Goal: Information Seeking & Learning: Learn about a topic

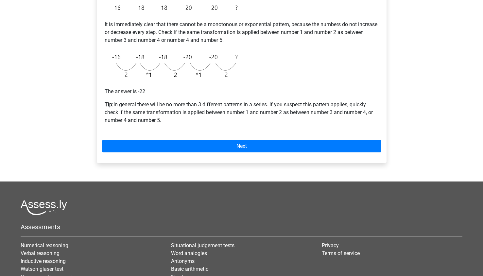
scroll to position [134, 0]
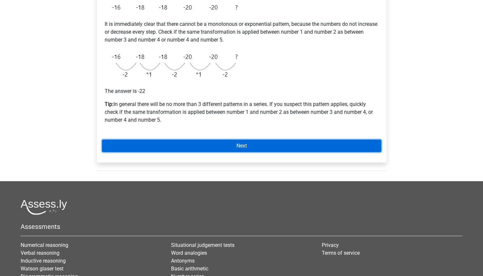
click at [248, 143] on link "Next" at bounding box center [241, 146] width 279 height 12
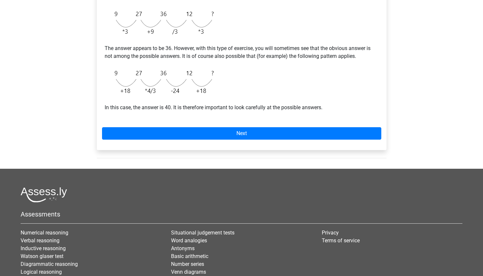
scroll to position [182, 0]
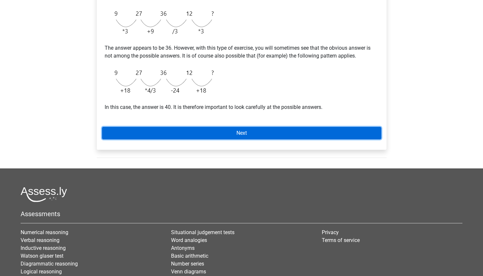
click at [235, 130] on link "Next" at bounding box center [241, 133] width 279 height 12
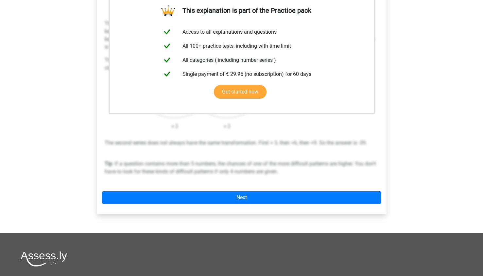
scroll to position [135, 0]
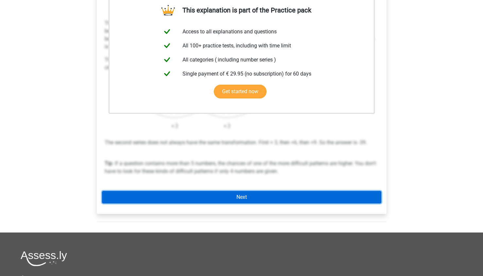
click at [207, 199] on link "Next" at bounding box center [241, 197] width 279 height 12
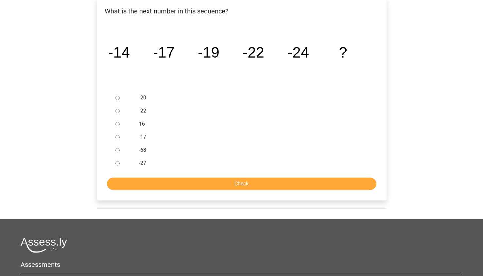
scroll to position [130, 0]
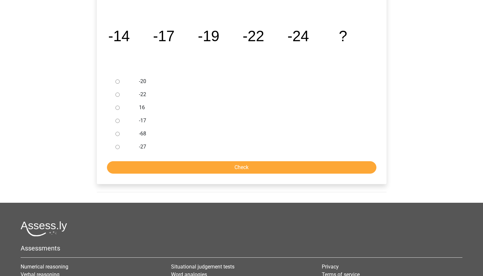
click at [115, 149] on div at bounding box center [124, 146] width 22 height 13
click at [118, 149] on input "-27" at bounding box center [117, 147] width 4 height 4
radio input "true"
click at [125, 156] on form "-20 -22 16 -17 -68 -27 Check" at bounding box center [241, 124] width 279 height 99
click at [128, 161] on input "Check" at bounding box center [241, 167] width 269 height 12
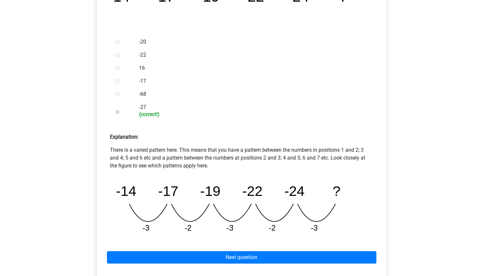
scroll to position [171, 0]
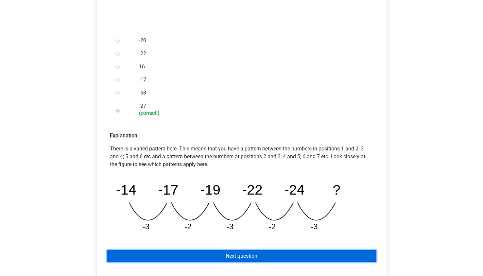
click at [177, 250] on link "Next question" at bounding box center [241, 256] width 269 height 12
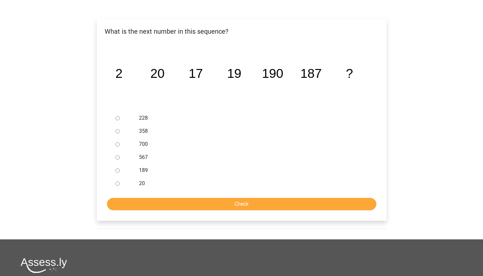
scroll to position [94, 0]
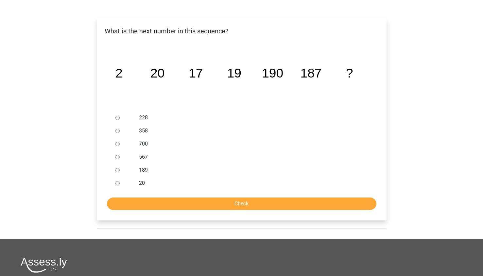
click at [118, 170] on input "189" at bounding box center [117, 170] width 4 height 4
radio input "true"
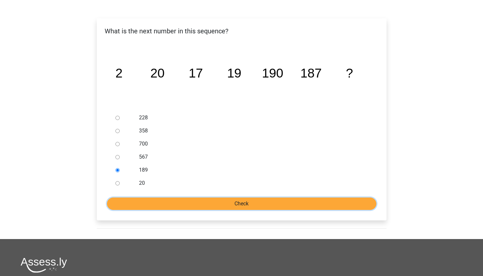
click at [146, 202] on input "Check" at bounding box center [241, 203] width 269 height 12
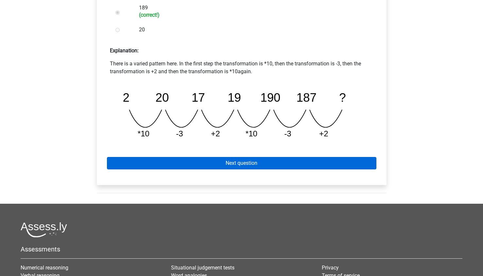
scroll to position [257, 0]
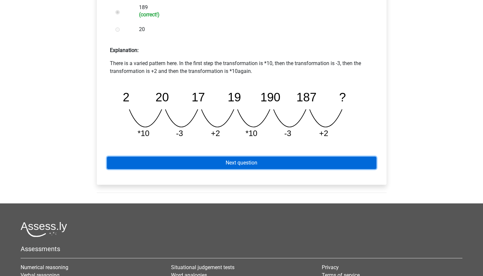
click at [176, 160] on link "Next question" at bounding box center [241, 163] width 269 height 12
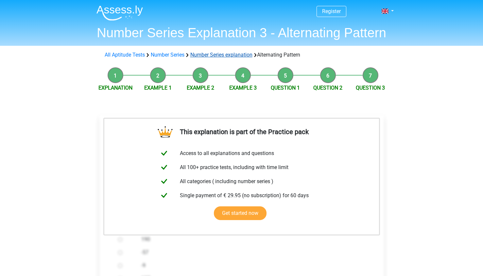
click at [242, 52] on link "Number Series explanation" at bounding box center [221, 55] width 62 height 6
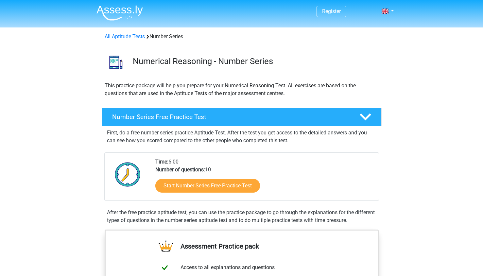
scroll to position [383, 0]
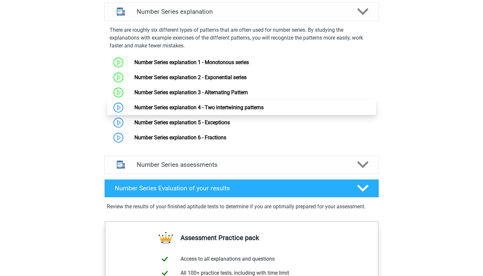
click at [197, 106] on link "Number Series explanation 4 - Two intertwining patterns" at bounding box center [198, 107] width 129 height 6
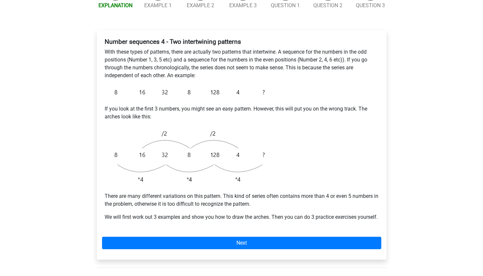
scroll to position [172, 0]
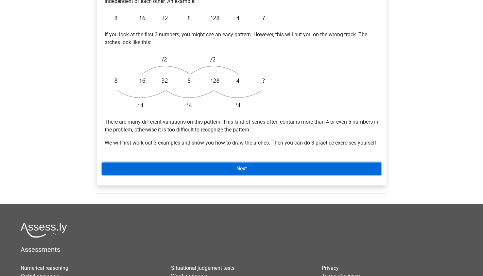
click at [204, 175] on link "Next" at bounding box center [241, 168] width 279 height 12
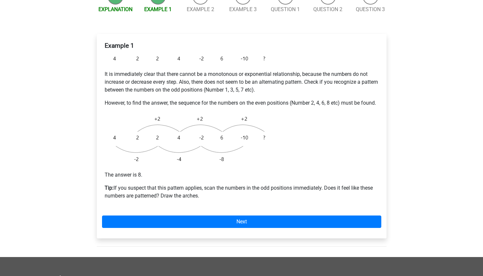
scroll to position [94, 0]
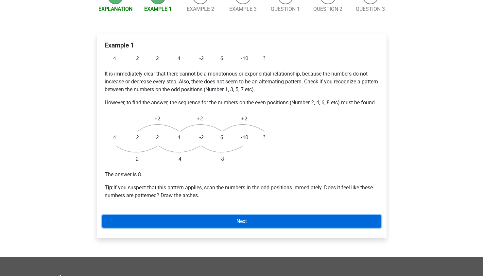
click at [203, 228] on link "Next" at bounding box center [241, 221] width 279 height 12
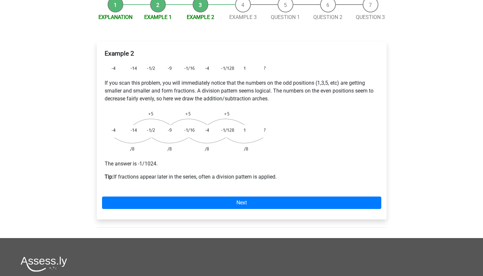
scroll to position [90, 0]
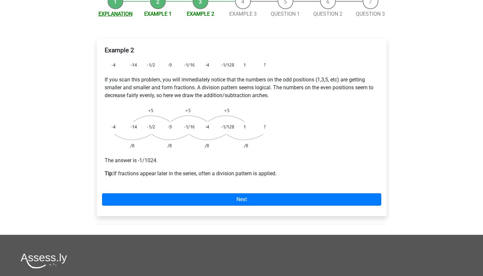
click at [112, 13] on link "Explanation" at bounding box center [115, 14] width 34 height 6
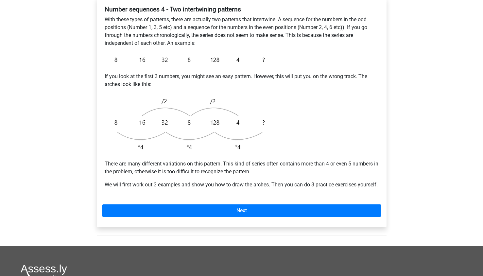
scroll to position [131, 0]
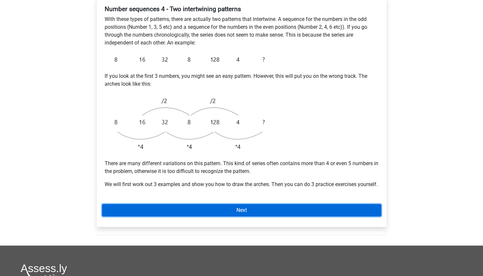
click at [195, 216] on link "Next" at bounding box center [241, 210] width 279 height 12
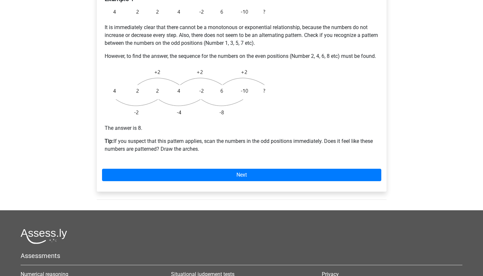
scroll to position [105, 0]
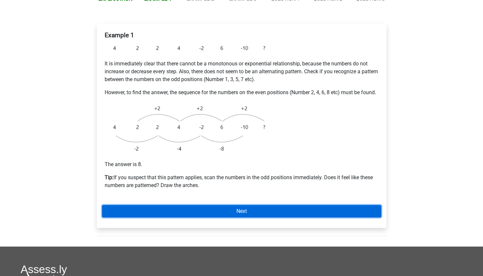
click at [198, 217] on link "Next" at bounding box center [241, 211] width 279 height 12
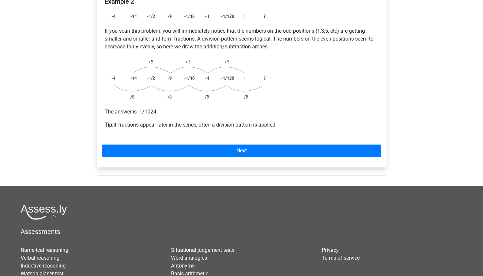
scroll to position [139, 0]
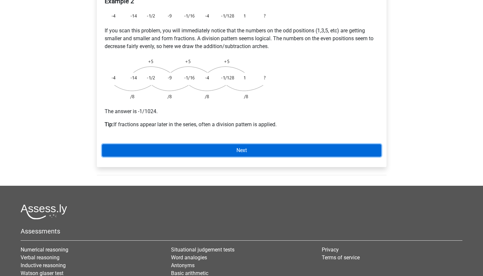
click at [185, 149] on link "Next" at bounding box center [241, 150] width 279 height 12
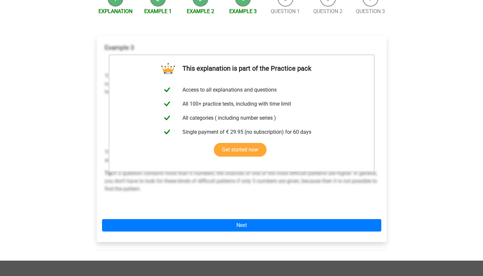
scroll to position [93, 0]
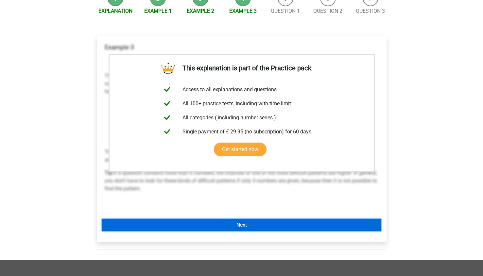
click at [216, 227] on link "Next" at bounding box center [241, 225] width 279 height 12
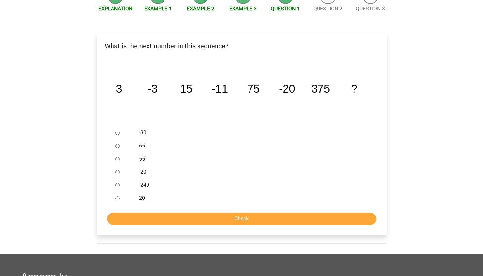
scroll to position [95, 0]
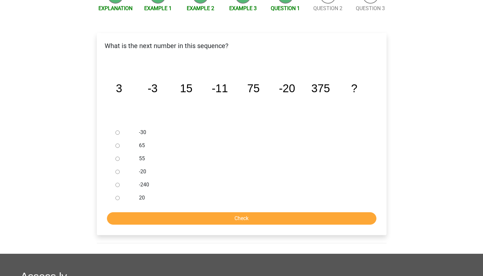
click at [116, 133] on input "-30" at bounding box center [117, 132] width 4 height 4
radio input "true"
click at [150, 217] on input "Check" at bounding box center [241, 218] width 269 height 12
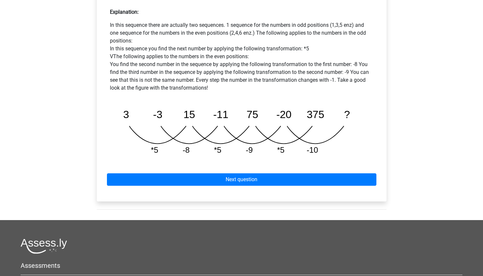
scroll to position [311, 0]
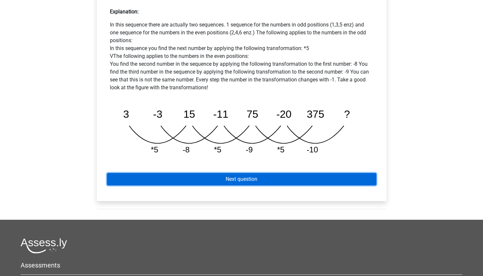
click at [162, 179] on link "Next question" at bounding box center [241, 179] width 269 height 12
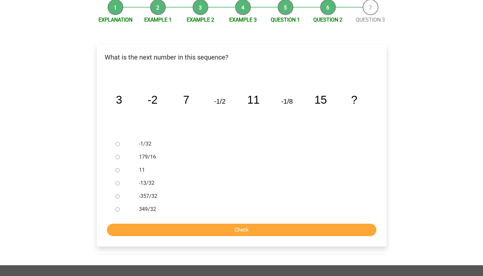
scroll to position [84, 0]
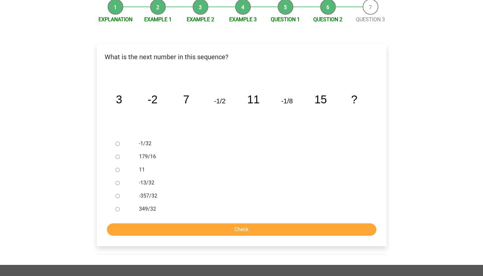
click at [115, 143] on input "-1/32" at bounding box center [117, 144] width 4 height 4
radio input "true"
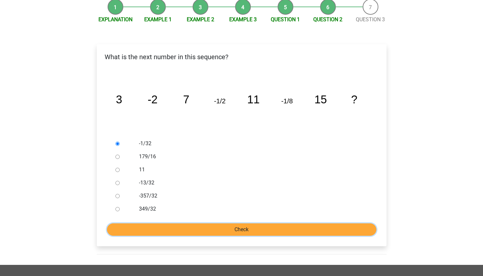
click at [186, 233] on input "Check" at bounding box center [241, 229] width 269 height 12
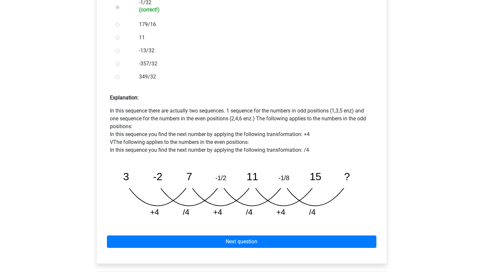
scroll to position [229, 0]
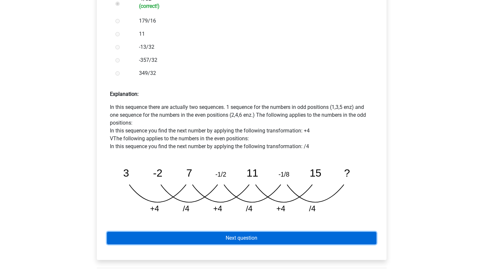
click at [183, 235] on link "Next question" at bounding box center [241, 238] width 269 height 12
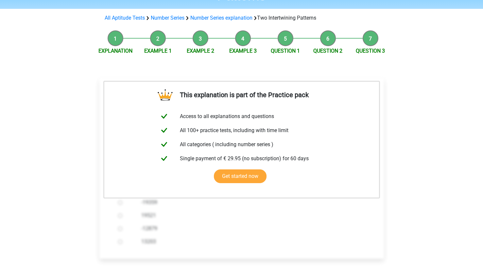
scroll to position [35, 0]
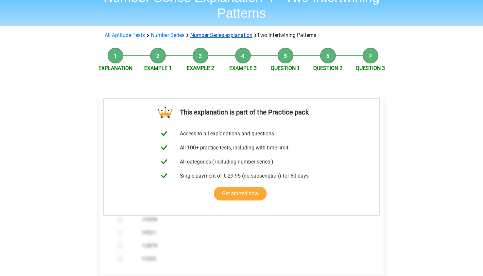
click at [222, 37] on link "Number Series explanation" at bounding box center [221, 35] width 62 height 6
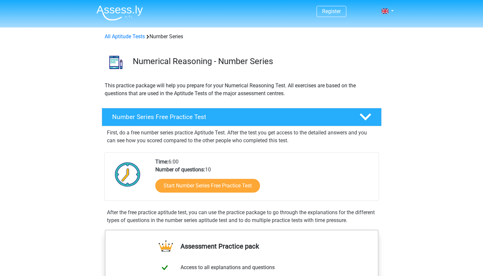
scroll to position [383, 0]
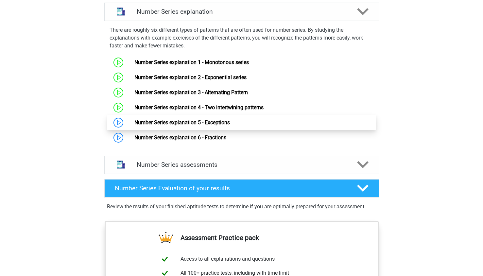
click at [205, 119] on link "Number Series explanation 5 - Exceptions" at bounding box center [181, 122] width 95 height 6
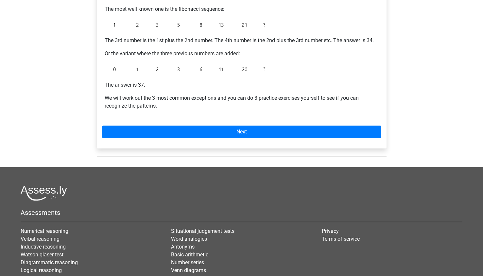
scroll to position [154, 0]
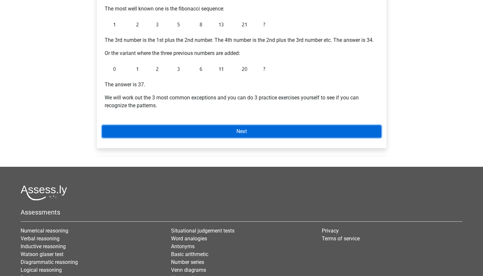
click at [200, 132] on link "Next" at bounding box center [241, 131] width 279 height 12
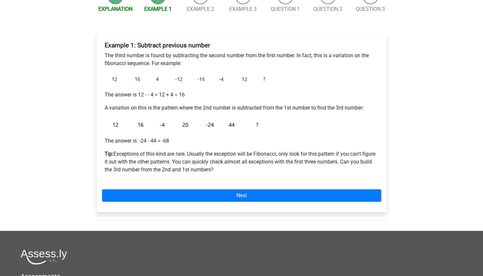
scroll to position [126, 0]
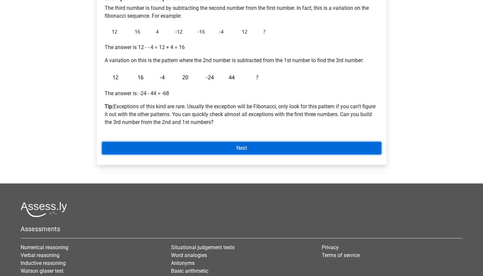
click at [185, 147] on link "Next" at bounding box center [241, 148] width 279 height 12
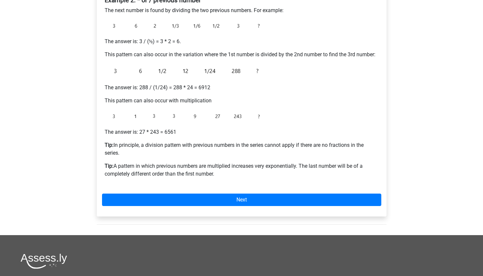
scroll to position [129, 0]
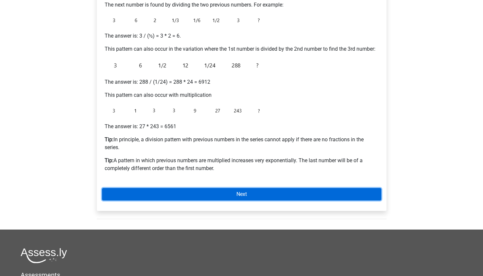
click at [149, 191] on link "Next" at bounding box center [241, 194] width 279 height 12
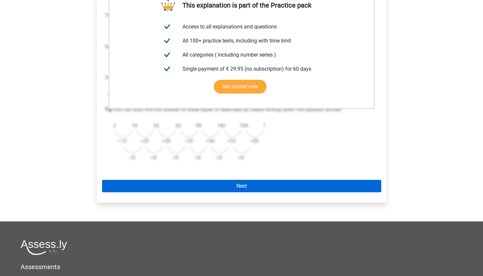
scroll to position [140, 0]
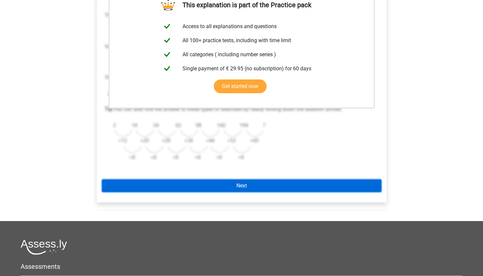
click at [155, 187] on link "Next" at bounding box center [241, 185] width 279 height 12
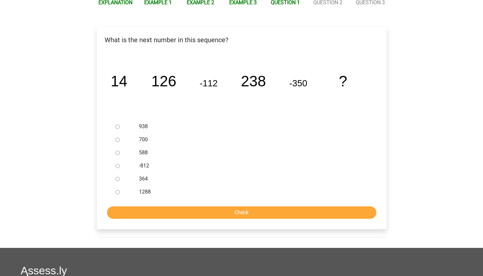
scroll to position [85, 0]
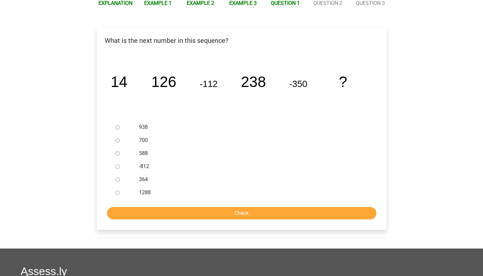
click at [119, 156] on div at bounding box center [124, 153] width 22 height 13
click at [118, 154] on input "588" at bounding box center [117, 153] width 4 height 4
radio input "true"
click at [167, 216] on input "Check" at bounding box center [241, 213] width 269 height 12
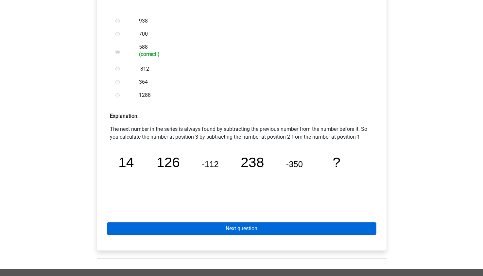
scroll to position [191, 0]
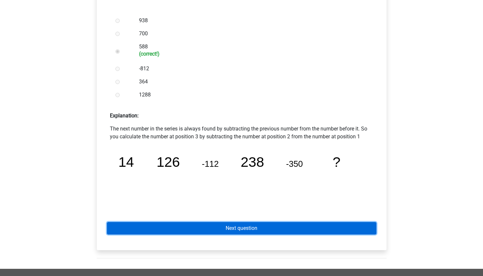
click at [176, 231] on link "Next question" at bounding box center [241, 228] width 269 height 12
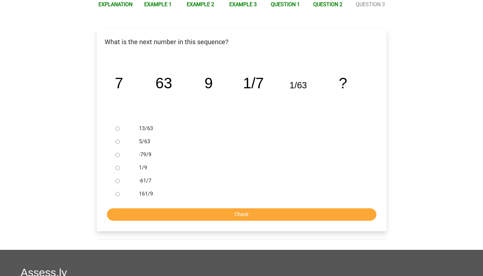
scroll to position [94, 0]
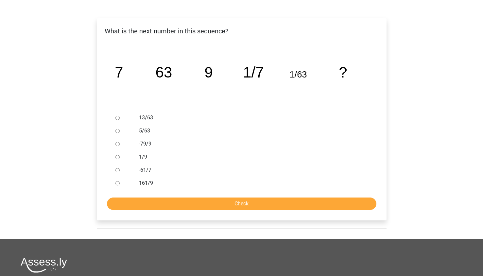
click at [119, 158] on input "1/9" at bounding box center [117, 157] width 4 height 4
radio input "true"
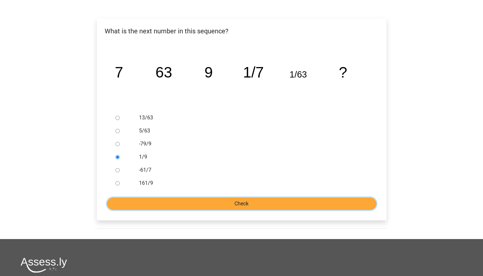
click at [145, 205] on input "Check" at bounding box center [241, 203] width 269 height 12
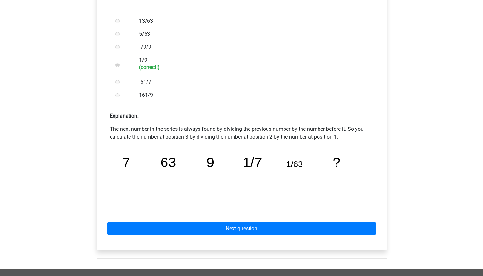
scroll to position [194, 0]
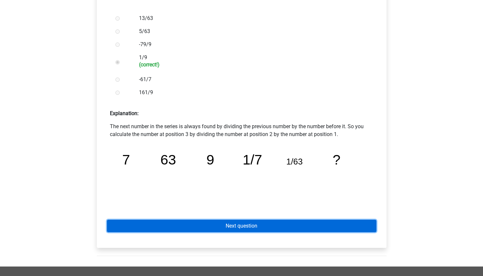
click at [152, 228] on link "Next question" at bounding box center [241, 226] width 269 height 12
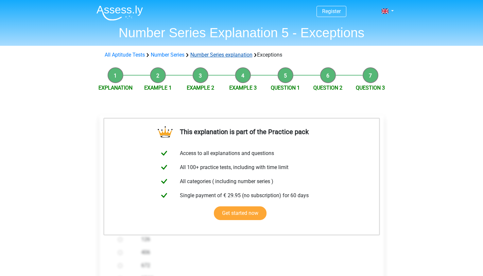
click at [240, 55] on link "Number Series explanation" at bounding box center [221, 55] width 62 height 6
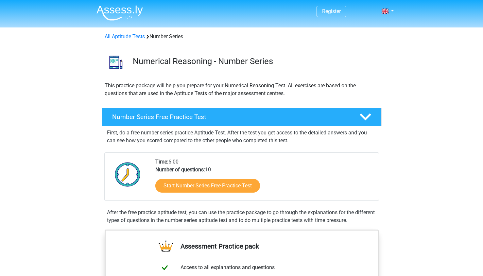
scroll to position [383, 0]
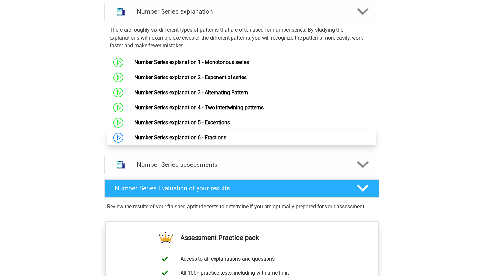
click at [212, 134] on link "Number Series explanation 6 - Fractions" at bounding box center [180, 137] width 92 height 6
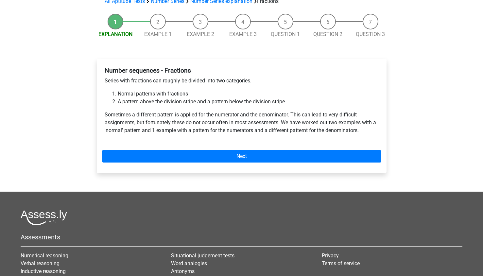
scroll to position [57, 0]
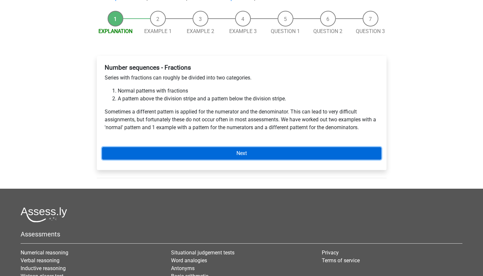
click at [208, 149] on link "Next" at bounding box center [241, 153] width 279 height 12
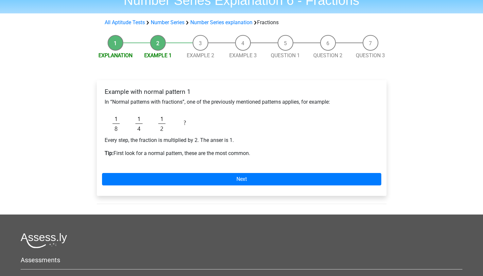
scroll to position [33, 0]
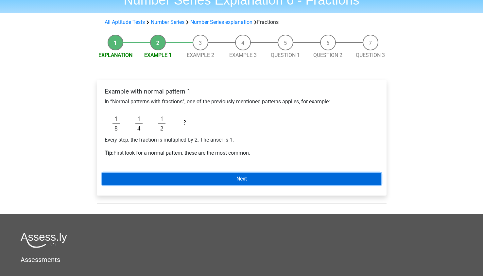
click at [210, 176] on link "Next" at bounding box center [241, 179] width 279 height 12
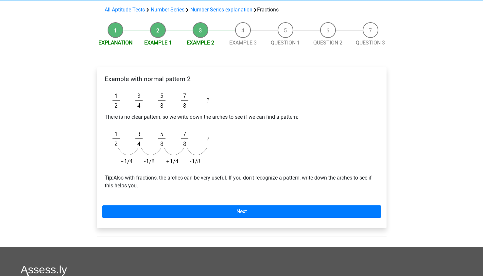
scroll to position [97, 0]
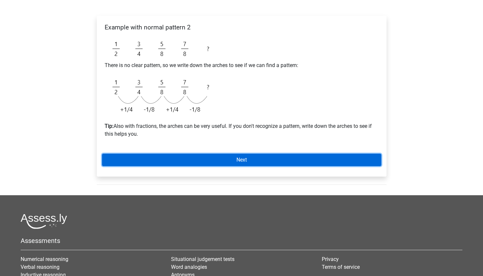
click at [213, 159] on link "Next" at bounding box center [241, 160] width 279 height 12
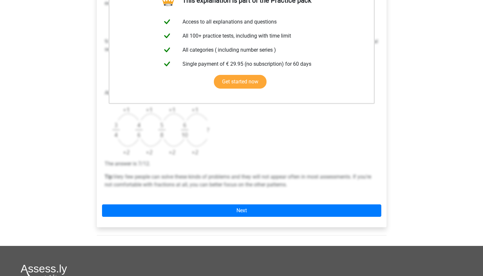
scroll to position [145, 0]
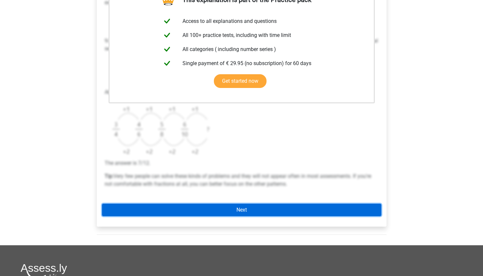
click at [218, 213] on link "Next" at bounding box center [241, 210] width 279 height 12
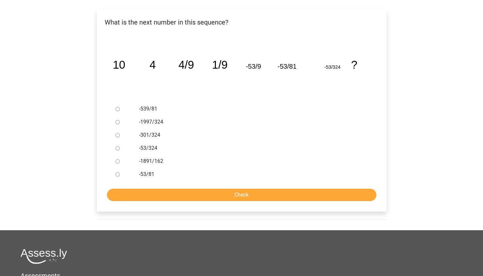
scroll to position [105, 0]
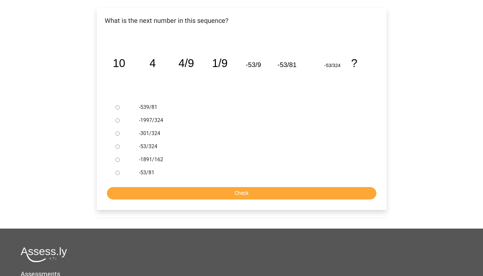
click at [221, 185] on form "-539/81 -1997/324 -301/324 -53/324 -1891/162 -53/81 Check" at bounding box center [241, 150] width 279 height 99
click at [220, 195] on input "Check" at bounding box center [241, 193] width 269 height 12
click at [118, 106] on input "-539/81" at bounding box center [117, 107] width 4 height 4
radio input "true"
click at [185, 196] on input "Check" at bounding box center [241, 193] width 269 height 12
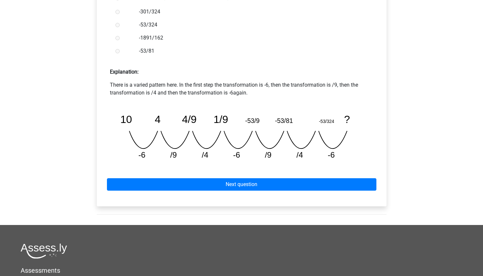
scroll to position [247, 0]
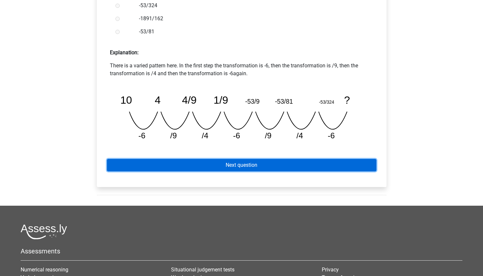
click at [214, 166] on link "Next question" at bounding box center [241, 165] width 269 height 12
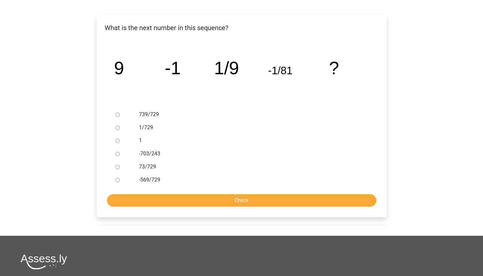
scroll to position [105, 0]
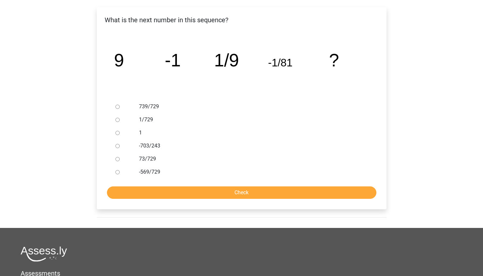
click at [119, 120] on input "1/729" at bounding box center [117, 120] width 4 height 4
radio input "true"
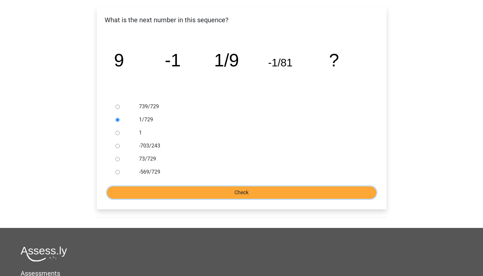
click at [160, 195] on input "Check" at bounding box center [241, 192] width 269 height 12
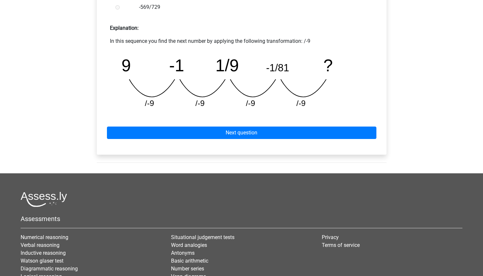
scroll to position [279, 0]
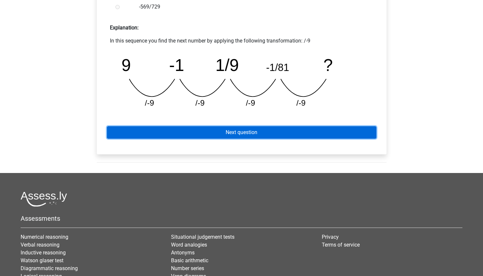
click at [201, 131] on link "Next question" at bounding box center [241, 132] width 269 height 12
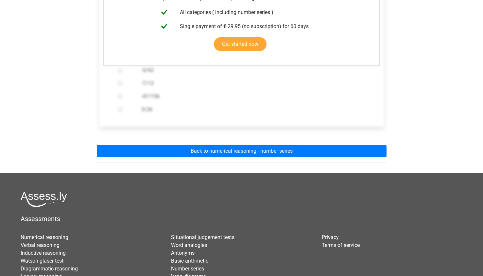
scroll to position [170, 0]
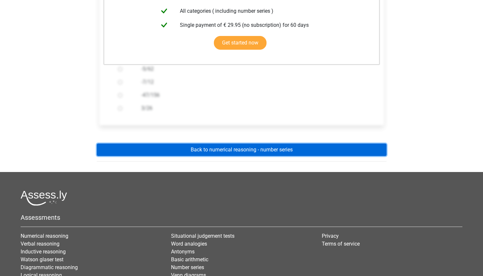
click at [203, 144] on link "Back to numerical reasoning - number series" at bounding box center [242, 150] width 290 height 12
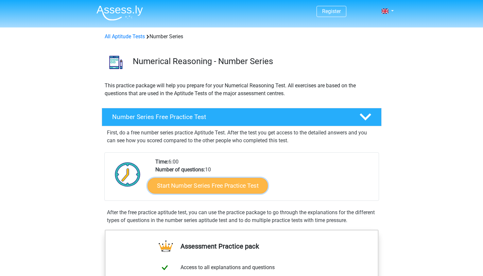
click at [211, 183] on link "Start Number Series Free Practice Test" at bounding box center [207, 186] width 120 height 16
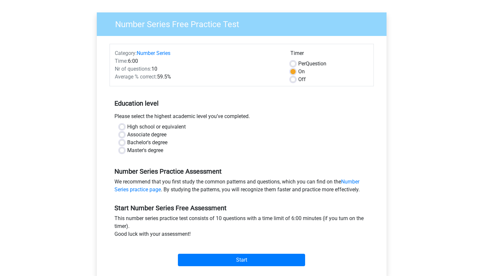
scroll to position [43, 0]
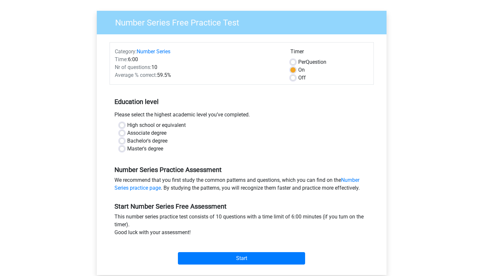
click at [127, 147] on label "Master's degree" at bounding box center [145, 149] width 36 height 8
click at [121, 147] on input "Master's degree" at bounding box center [121, 148] width 5 height 7
radio input "true"
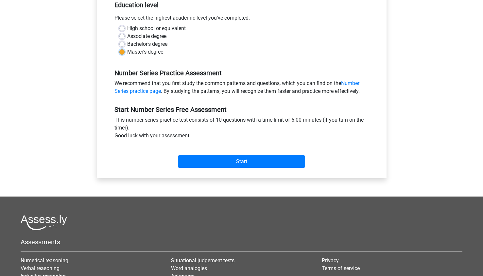
scroll to position [140, 0]
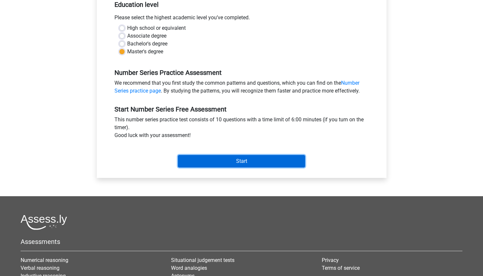
click at [201, 161] on input "Start" at bounding box center [241, 161] width 127 height 12
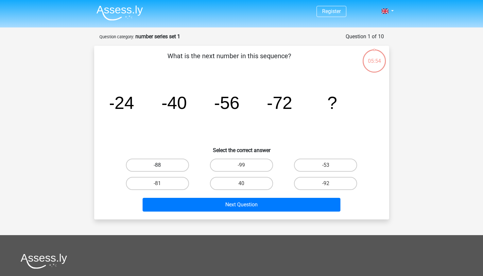
click at [174, 160] on label "-88" at bounding box center [157, 165] width 63 height 13
click at [161, 165] on input "-88" at bounding box center [159, 167] width 4 height 4
radio input "true"
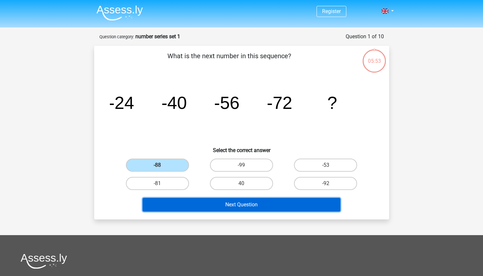
click at [198, 204] on button "Next Question" at bounding box center [242, 205] width 198 height 14
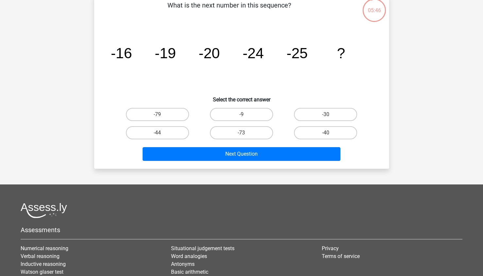
scroll to position [51, 0]
click at [305, 116] on label "-30" at bounding box center [325, 114] width 63 height 13
click at [326, 116] on input "-30" at bounding box center [328, 116] width 4 height 4
radio input "true"
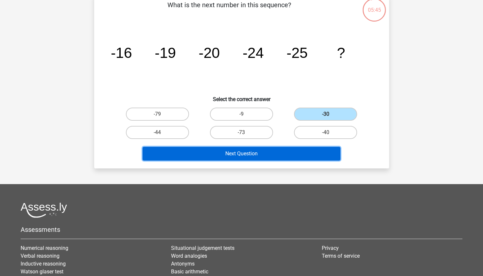
click at [240, 154] on button "Next Question" at bounding box center [242, 154] width 198 height 14
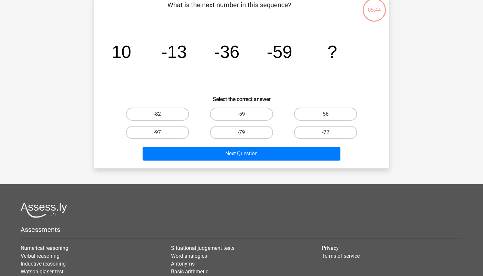
scroll to position [33, 0]
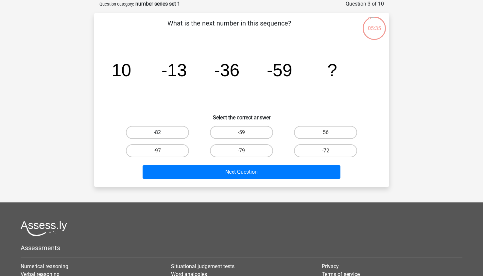
click at [183, 131] on label "-82" at bounding box center [157, 132] width 63 height 13
click at [161, 132] on input "-82" at bounding box center [159, 134] width 4 height 4
radio input "true"
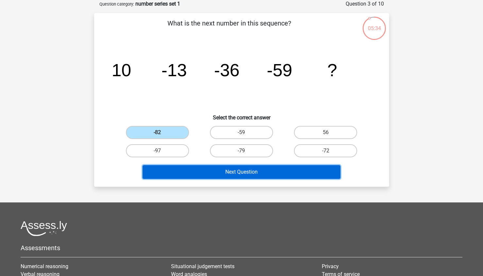
click at [197, 171] on button "Next Question" at bounding box center [242, 172] width 198 height 14
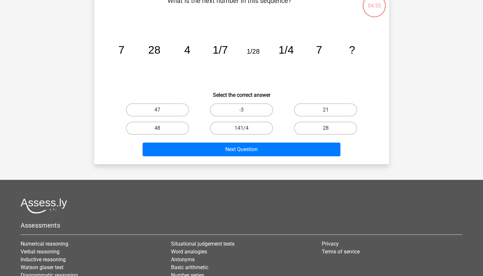
scroll to position [58, 0]
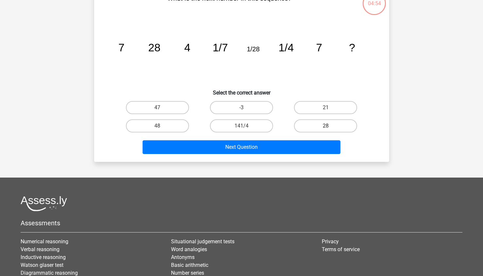
click at [303, 121] on label "28" at bounding box center [325, 125] width 63 height 13
click at [326, 126] on input "28" at bounding box center [328, 128] width 4 height 4
radio input "true"
click at [250, 139] on div "Next Question" at bounding box center [242, 146] width 274 height 22
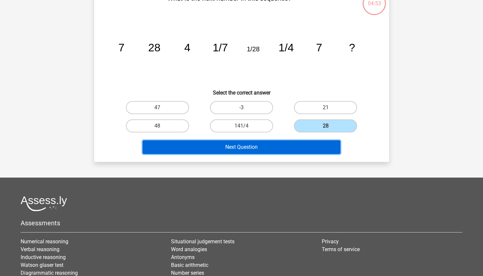
click at [246, 144] on button "Next Question" at bounding box center [242, 147] width 198 height 14
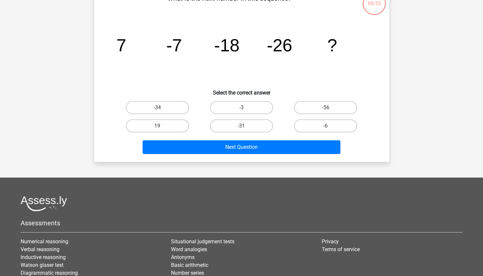
scroll to position [33, 0]
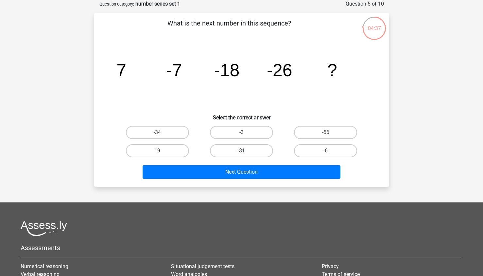
click at [249, 149] on label "-31" at bounding box center [241, 150] width 63 height 13
click at [246, 151] on input "-31" at bounding box center [243, 153] width 4 height 4
radio input "true"
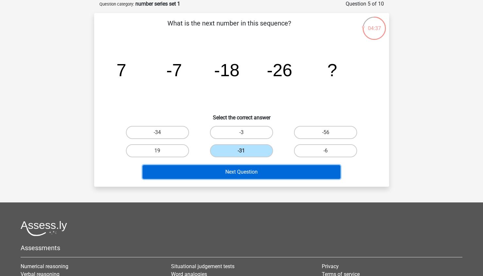
click at [240, 167] on button "Next Question" at bounding box center [242, 172] width 198 height 14
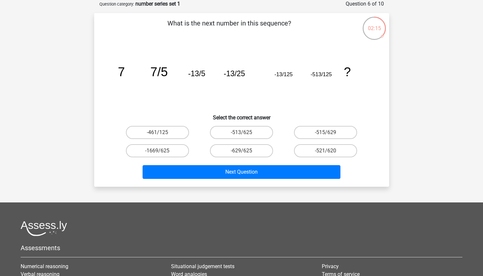
click at [178, 140] on div "-461/125" at bounding box center [157, 132] width 84 height 18
click at [178, 134] on label "-461/125" at bounding box center [157, 132] width 63 height 13
click at [161, 134] on input "-461/125" at bounding box center [159, 134] width 4 height 4
radio input "true"
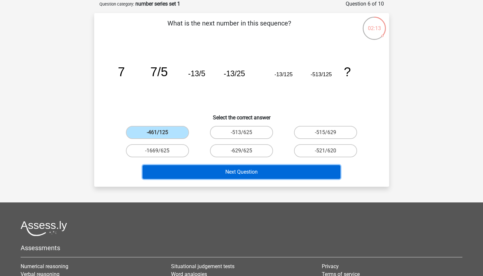
click at [202, 173] on button "Next Question" at bounding box center [242, 172] width 198 height 14
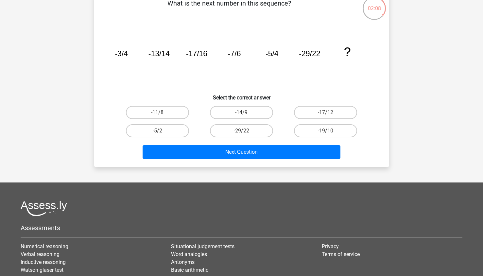
scroll to position [52, 0]
click at [224, 112] on label "-14/9" at bounding box center [241, 112] width 63 height 13
click at [241, 113] on input "-14/9" at bounding box center [243, 115] width 4 height 4
radio input "true"
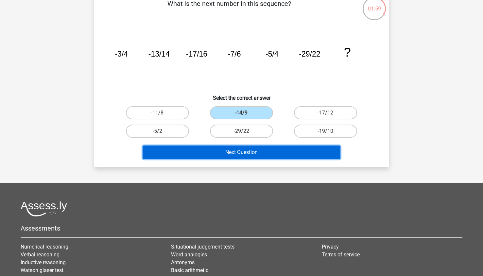
click at [226, 152] on button "Next Question" at bounding box center [242, 152] width 198 height 14
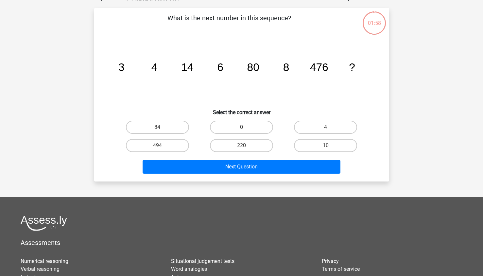
scroll to position [33, 0]
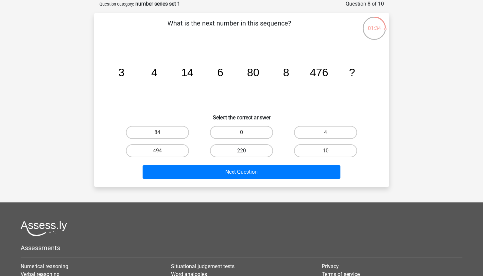
click at [236, 150] on label "220" at bounding box center [241, 150] width 63 height 13
click at [241, 151] on input "220" at bounding box center [243, 153] width 4 height 4
radio input "true"
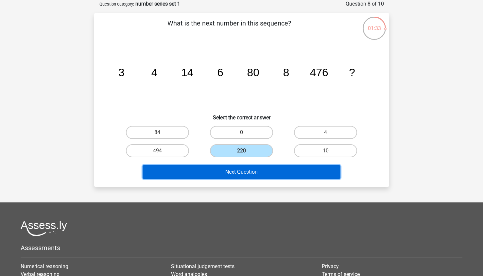
click at [238, 166] on button "Next Question" at bounding box center [242, 172] width 198 height 14
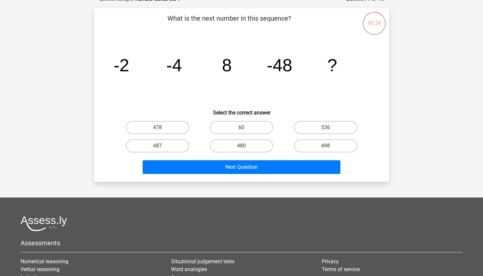
scroll to position [39, 0]
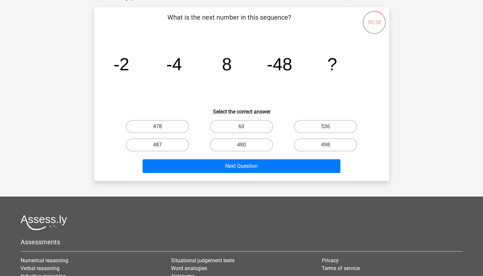
click at [295, 139] on div "498" at bounding box center [325, 144] width 79 height 13
click at [305, 140] on label "498" at bounding box center [325, 144] width 63 height 13
click at [326, 145] on input "498" at bounding box center [328, 147] width 4 height 4
radio input "true"
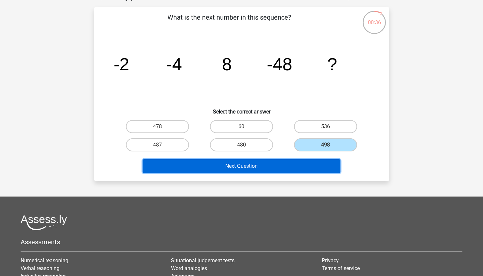
click at [254, 165] on button "Next Question" at bounding box center [242, 166] width 198 height 14
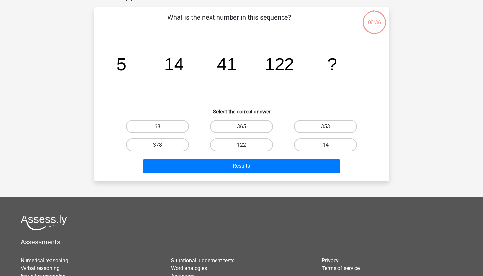
scroll to position [33, 0]
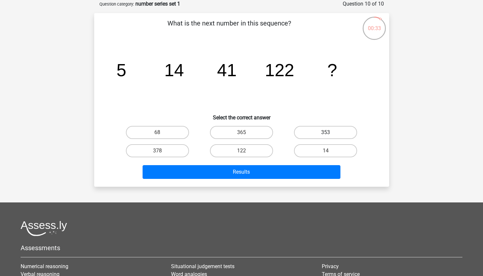
click at [306, 130] on label "353" at bounding box center [325, 132] width 63 height 13
click at [326, 132] on input "353" at bounding box center [328, 134] width 4 height 4
radio input "true"
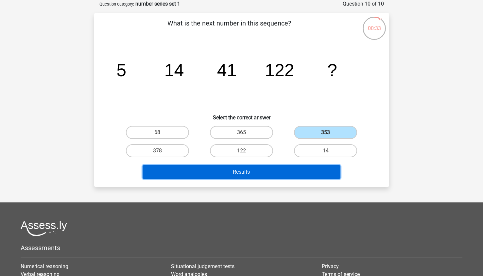
click at [266, 171] on button "Results" at bounding box center [242, 172] width 198 height 14
